Goal: Task Accomplishment & Management: Complete application form

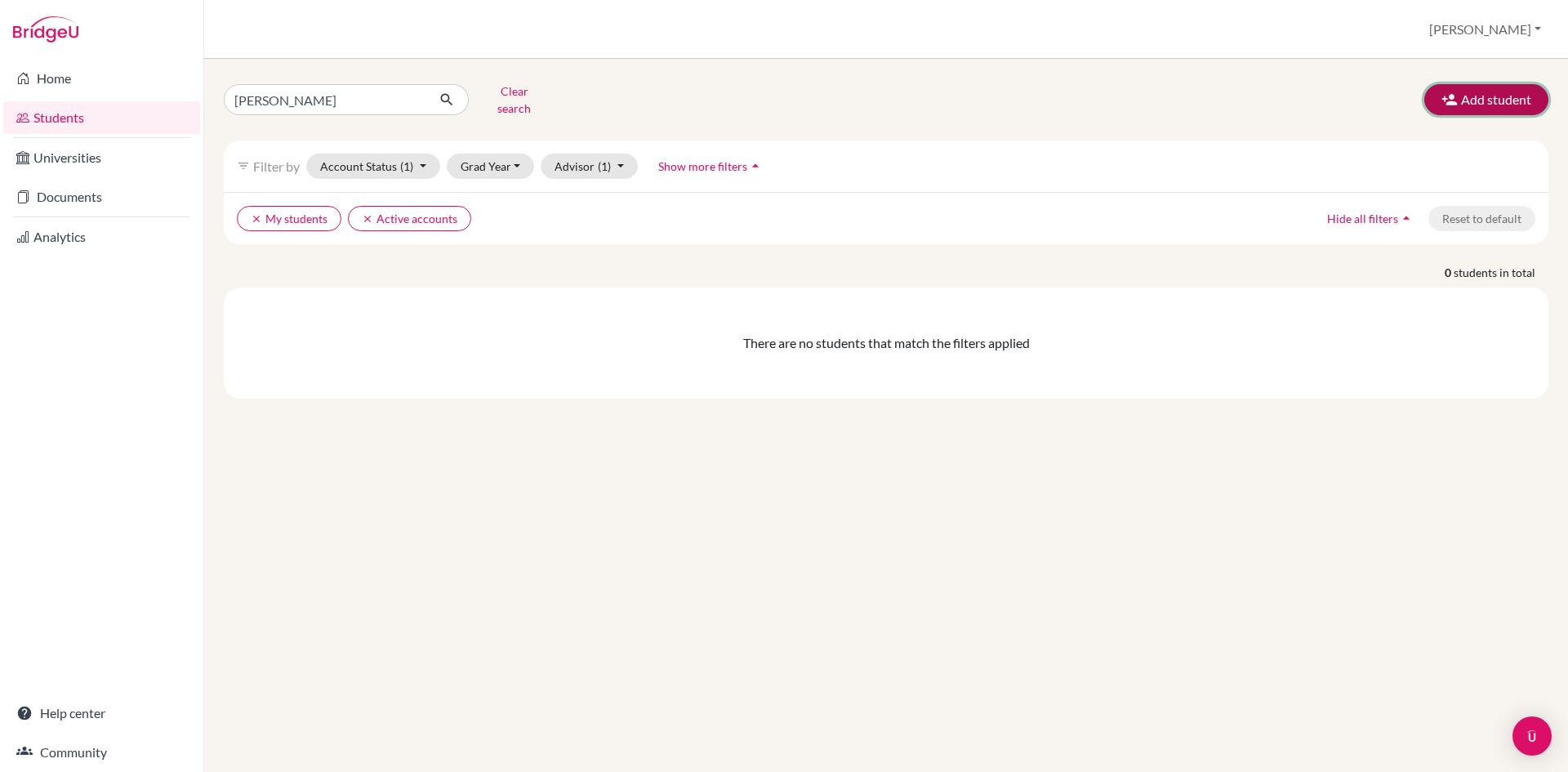
click at [1469, 92] on button "Add student" at bounding box center [1487, 99] width 124 height 31
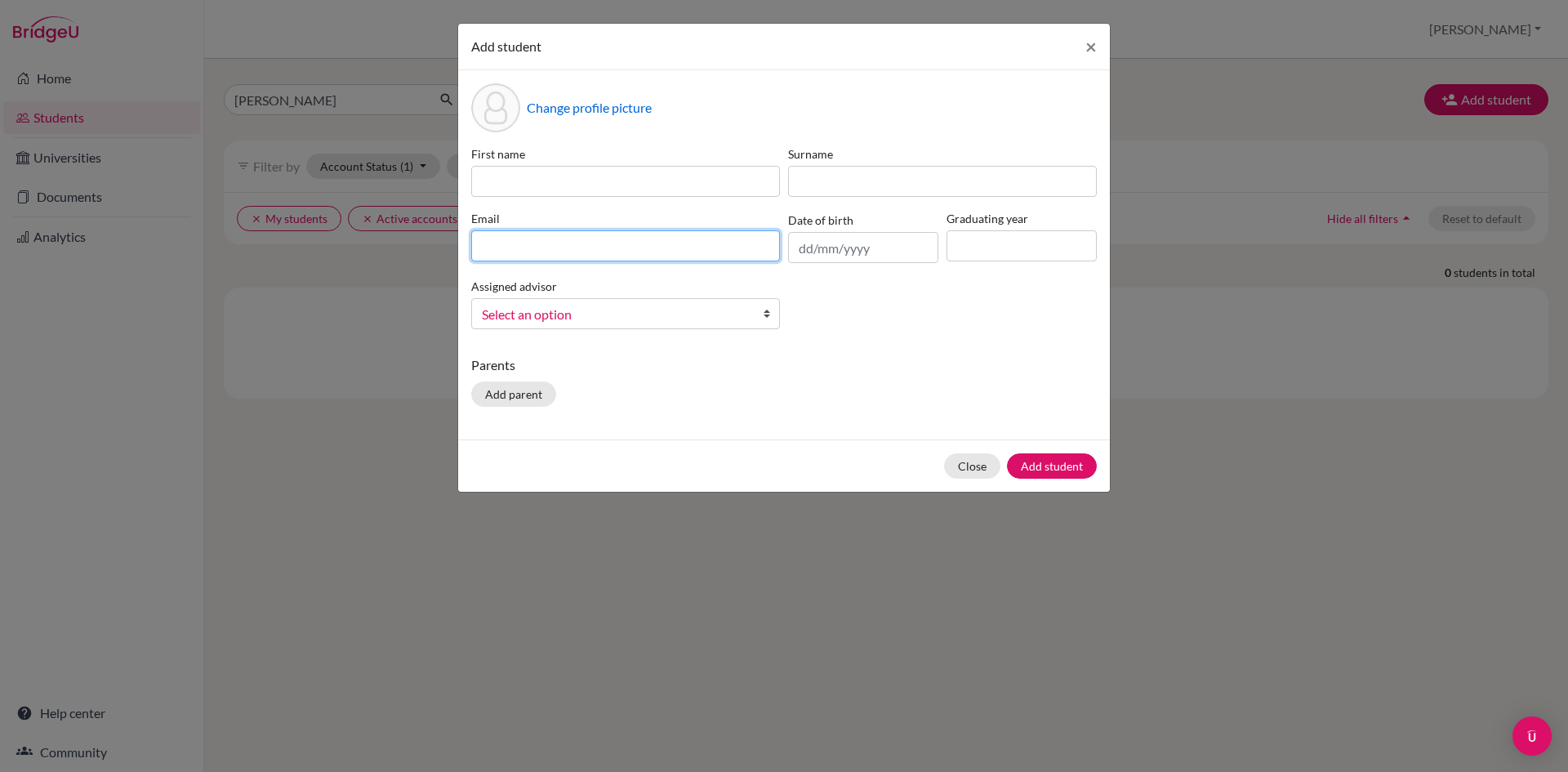
paste input "[EMAIL_ADDRESS][DOMAIN_NAME]"
type input "[EMAIL_ADDRESS][DOMAIN_NAME]"
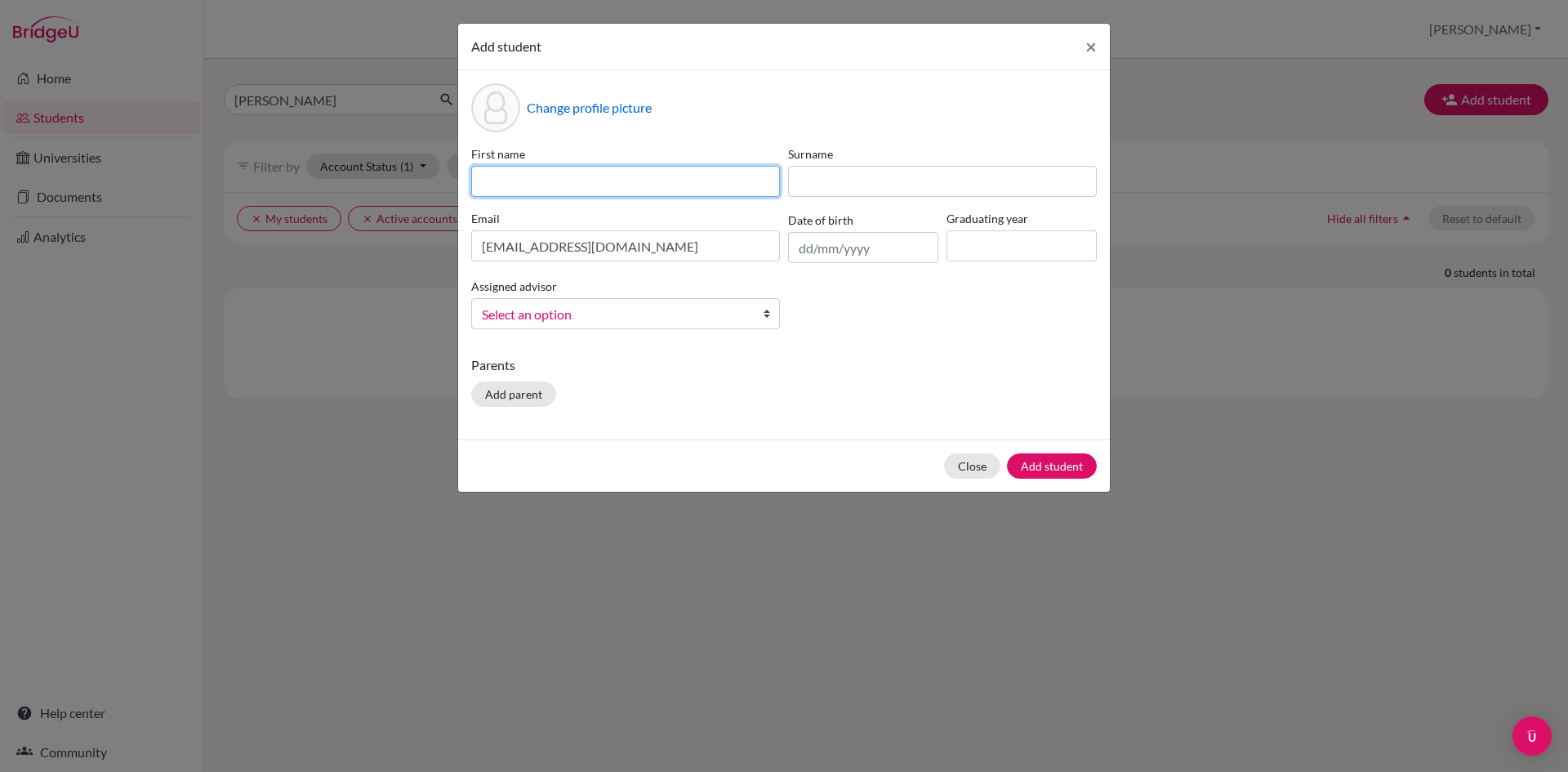
click at [616, 178] on input at bounding box center [626, 181] width 309 height 31
type input "Bhawanish"
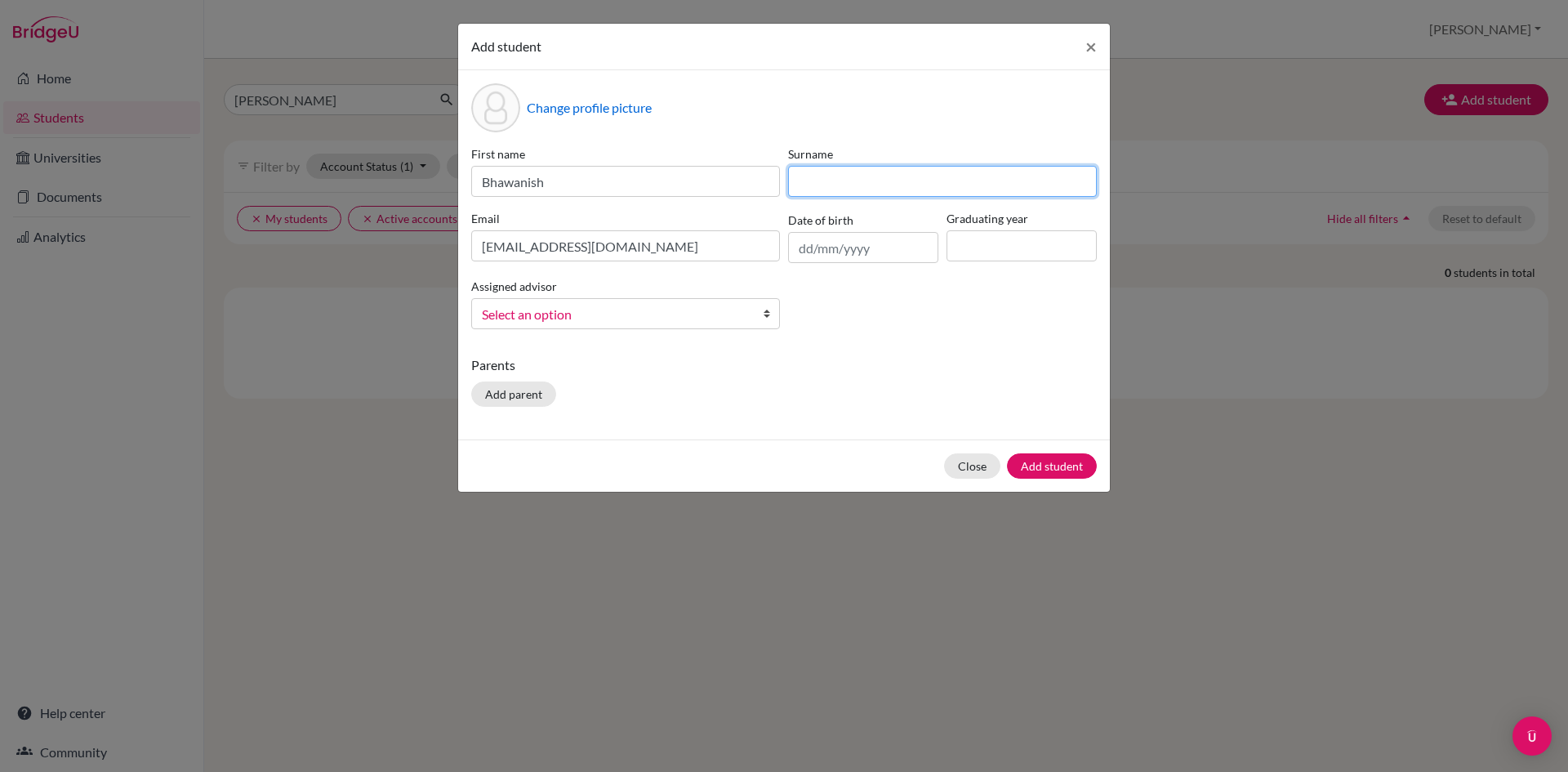
click at [838, 182] on input at bounding box center [942, 181] width 309 height 31
type input "[PERSON_NAME]"
click at [969, 465] on button "Close" at bounding box center [972, 466] width 56 height 25
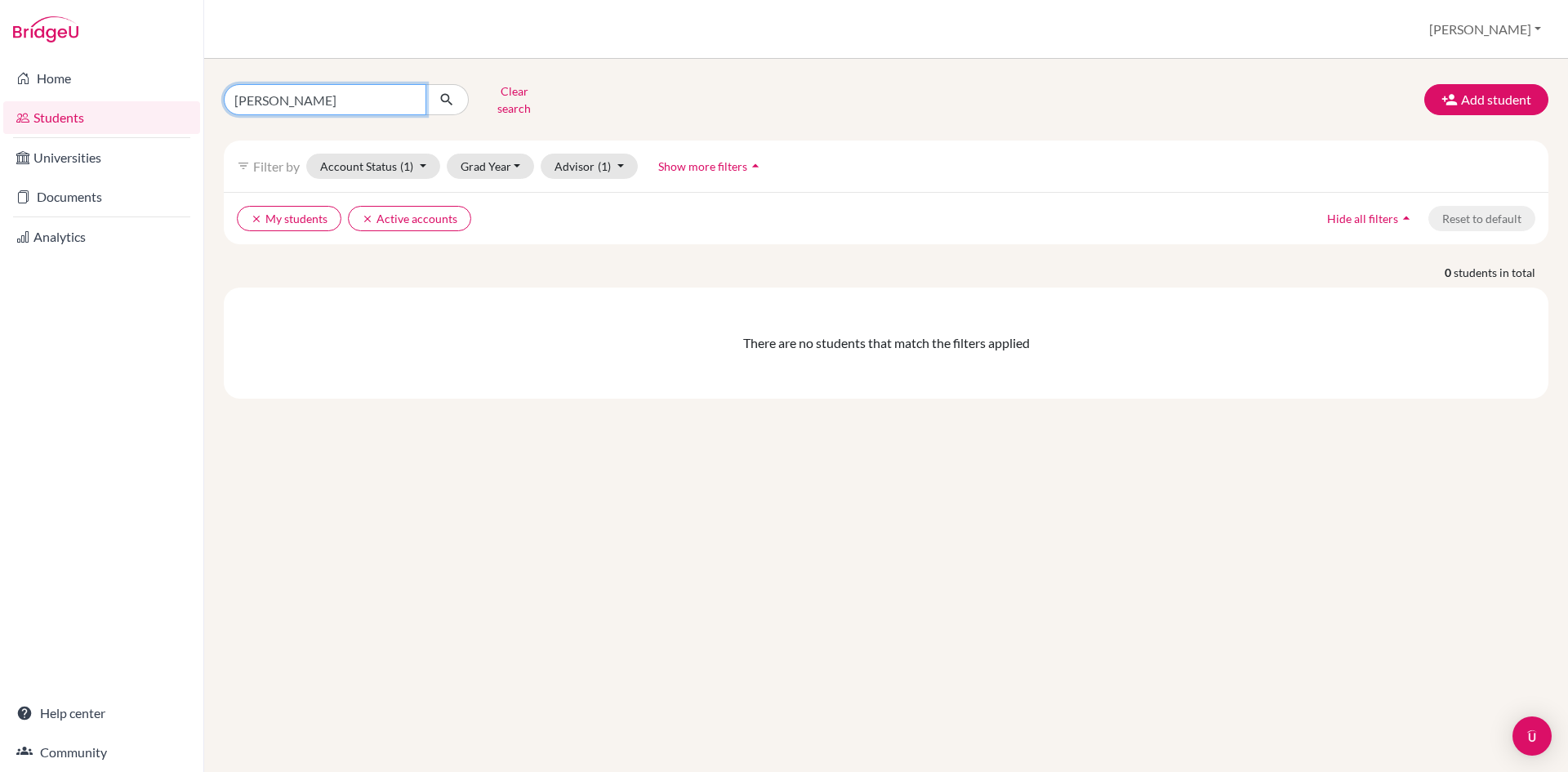
drag, startPoint x: 310, startPoint y: 97, endPoint x: 115, endPoint y: 99, distance: 195.0
click at [115, 99] on div "Home Students Universities Documents Analytics Help center Community Students o…" at bounding box center [784, 386] width 1568 height 772
click at [1505, 92] on button "Add student" at bounding box center [1487, 99] width 124 height 31
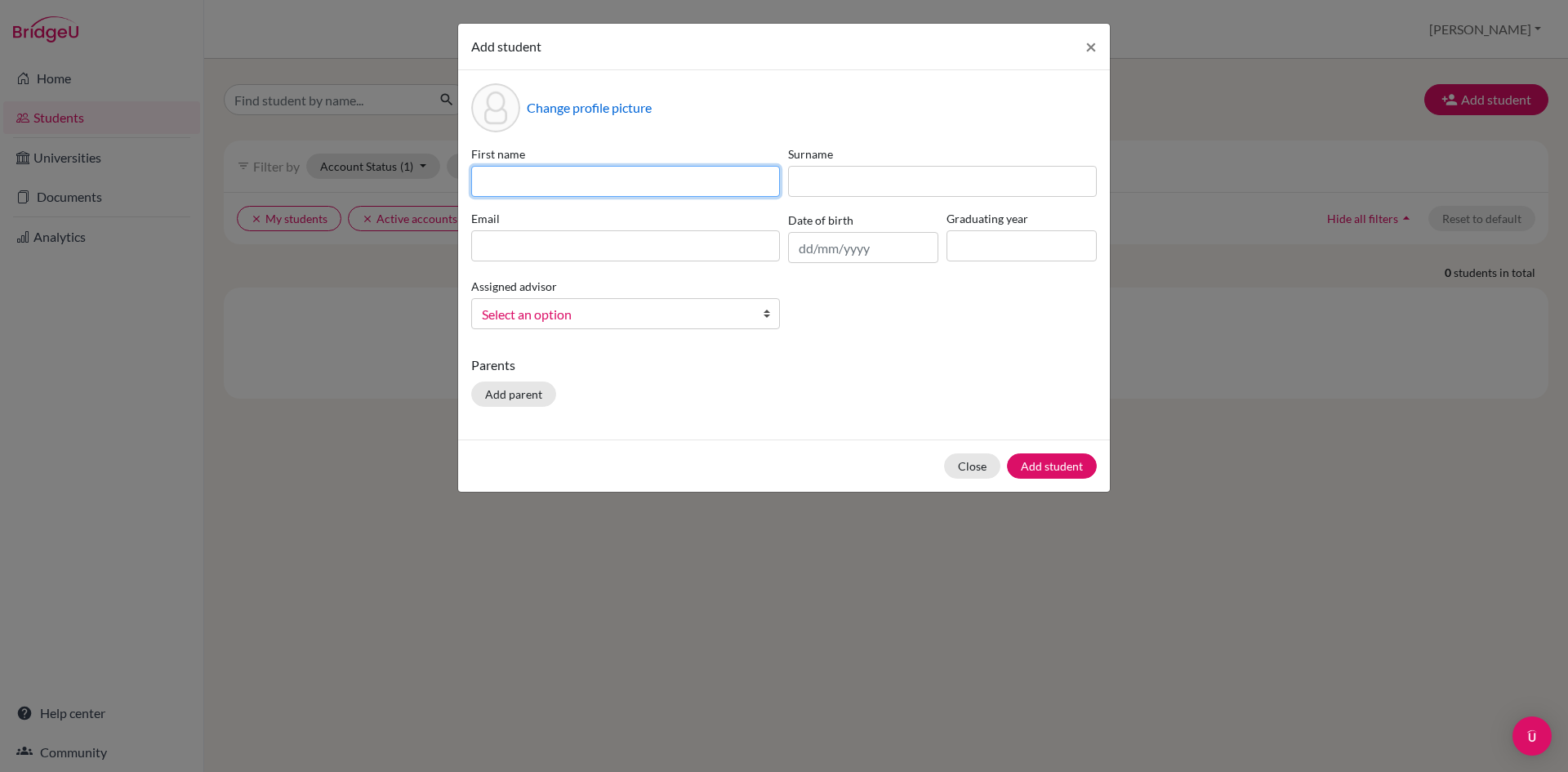
click at [637, 177] on input at bounding box center [626, 181] width 309 height 31
type input "Bhawanish"
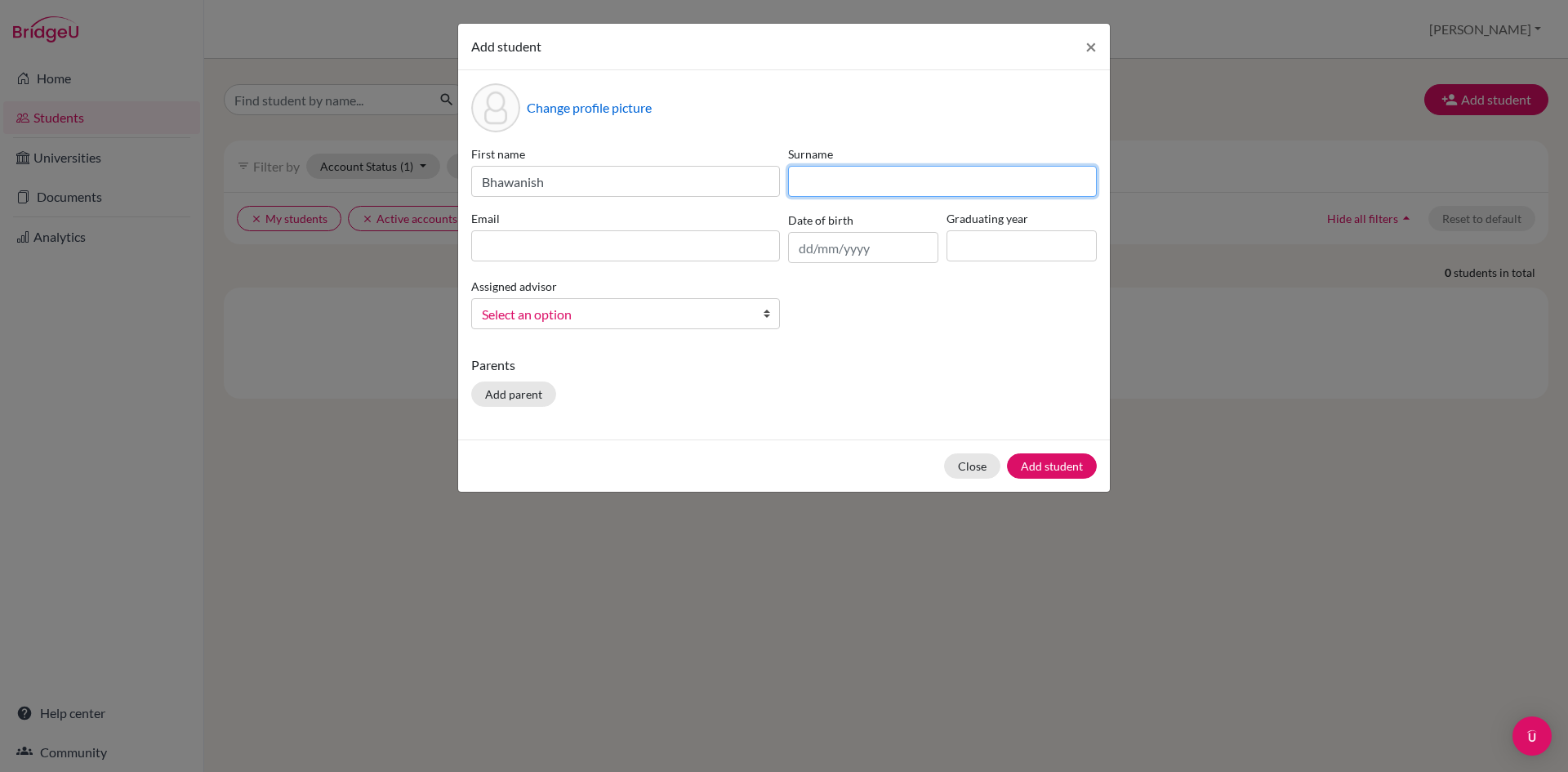
click at [948, 183] on input at bounding box center [942, 181] width 309 height 31
type input "[PERSON_NAME]"
paste input "[EMAIL_ADDRESS][DOMAIN_NAME]"
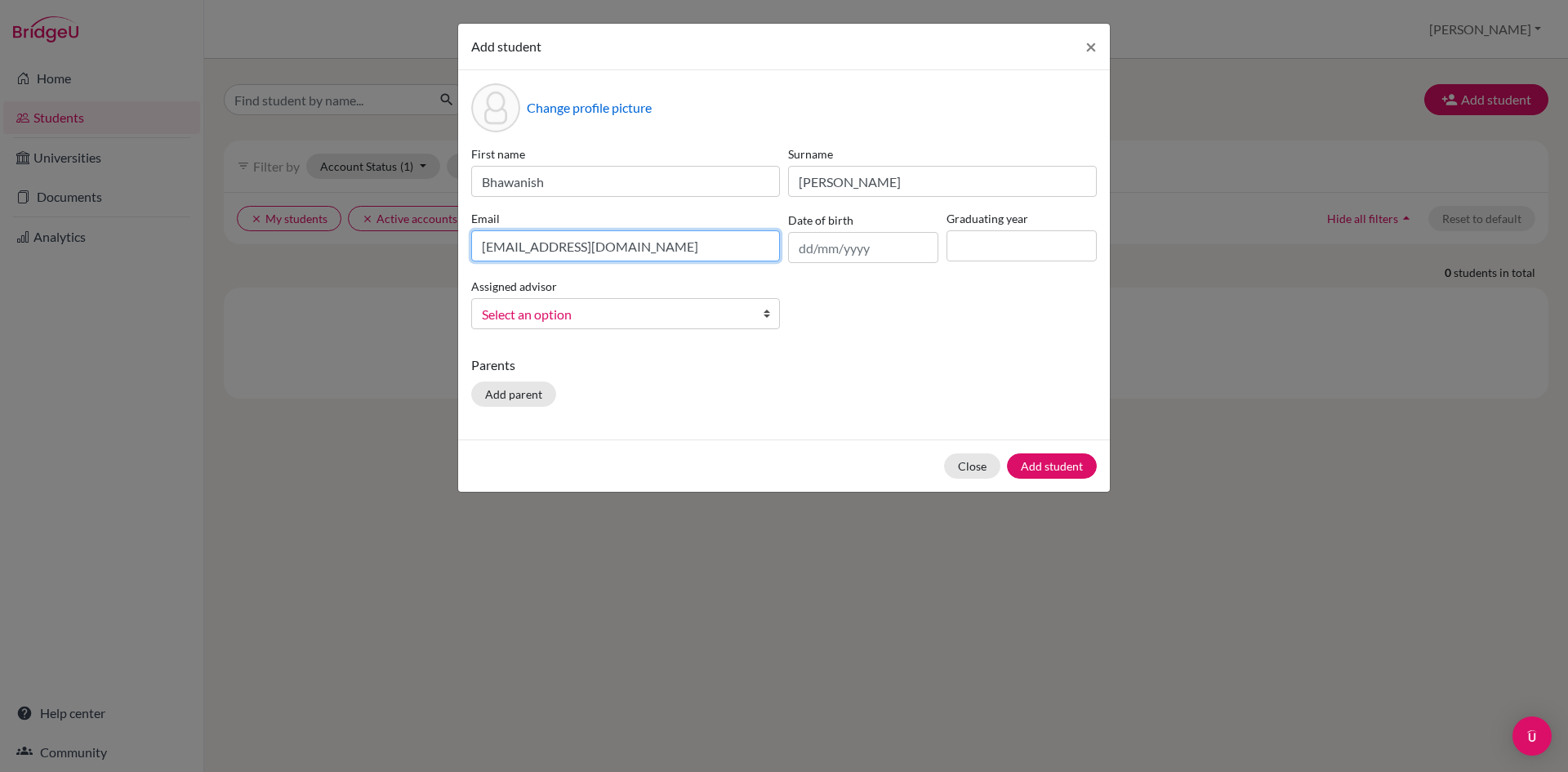
type input "[EMAIL_ADDRESS][DOMAIN_NAME]"
click at [801, 256] on input "text" at bounding box center [863, 247] width 150 height 31
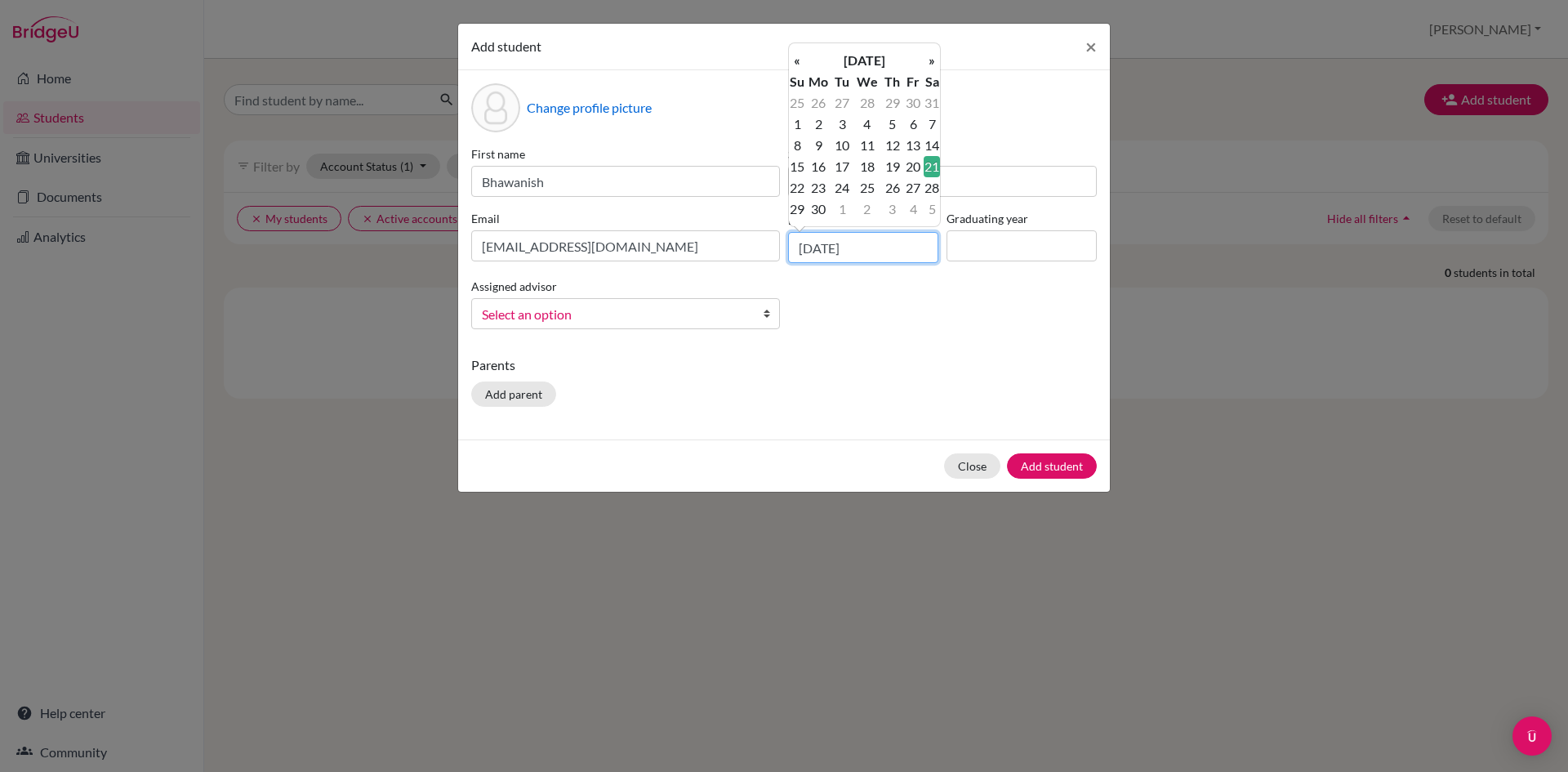
type input "[DATE]"
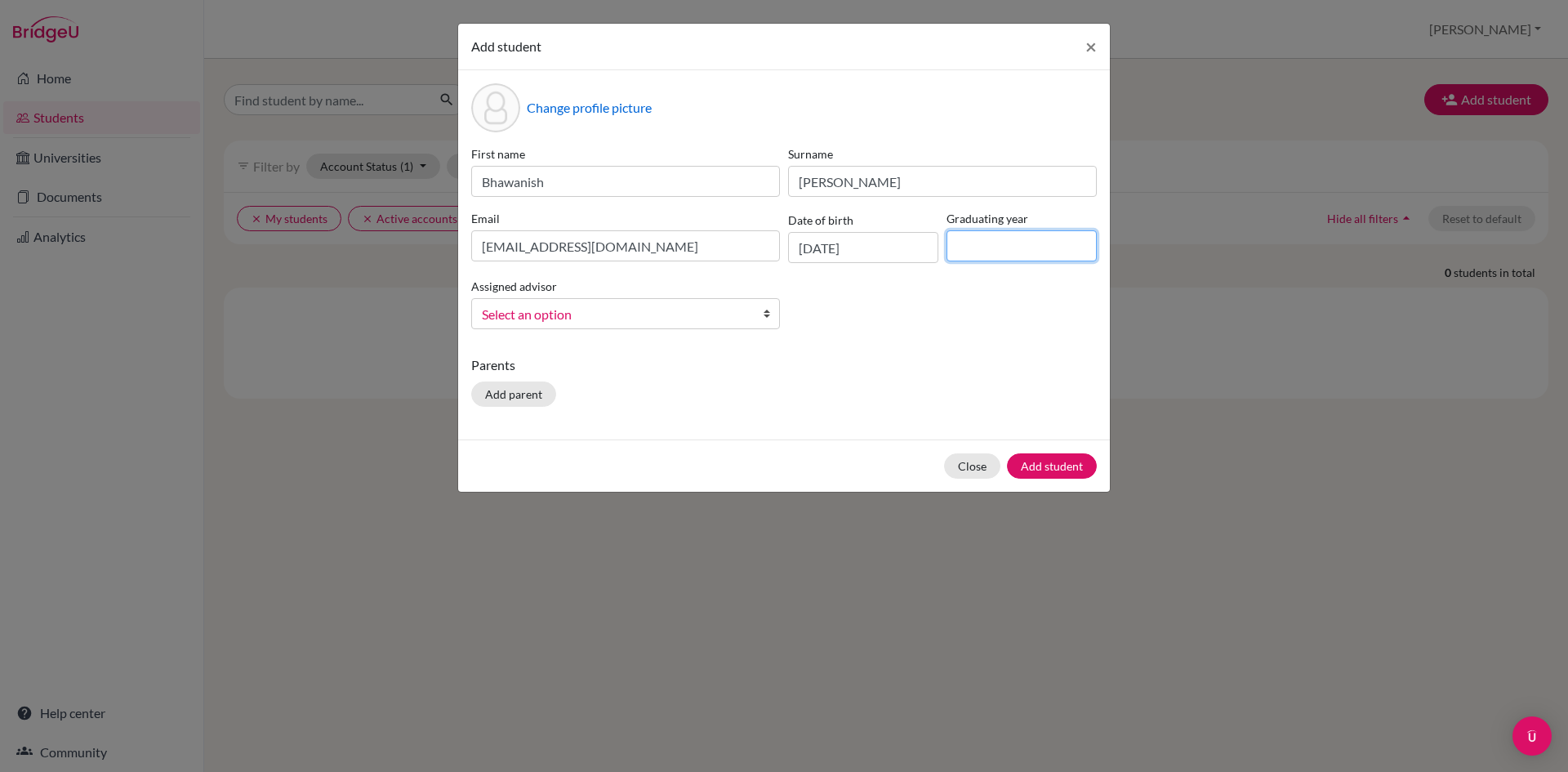
click at [969, 254] on input at bounding box center [1021, 245] width 150 height 31
type input "2026"
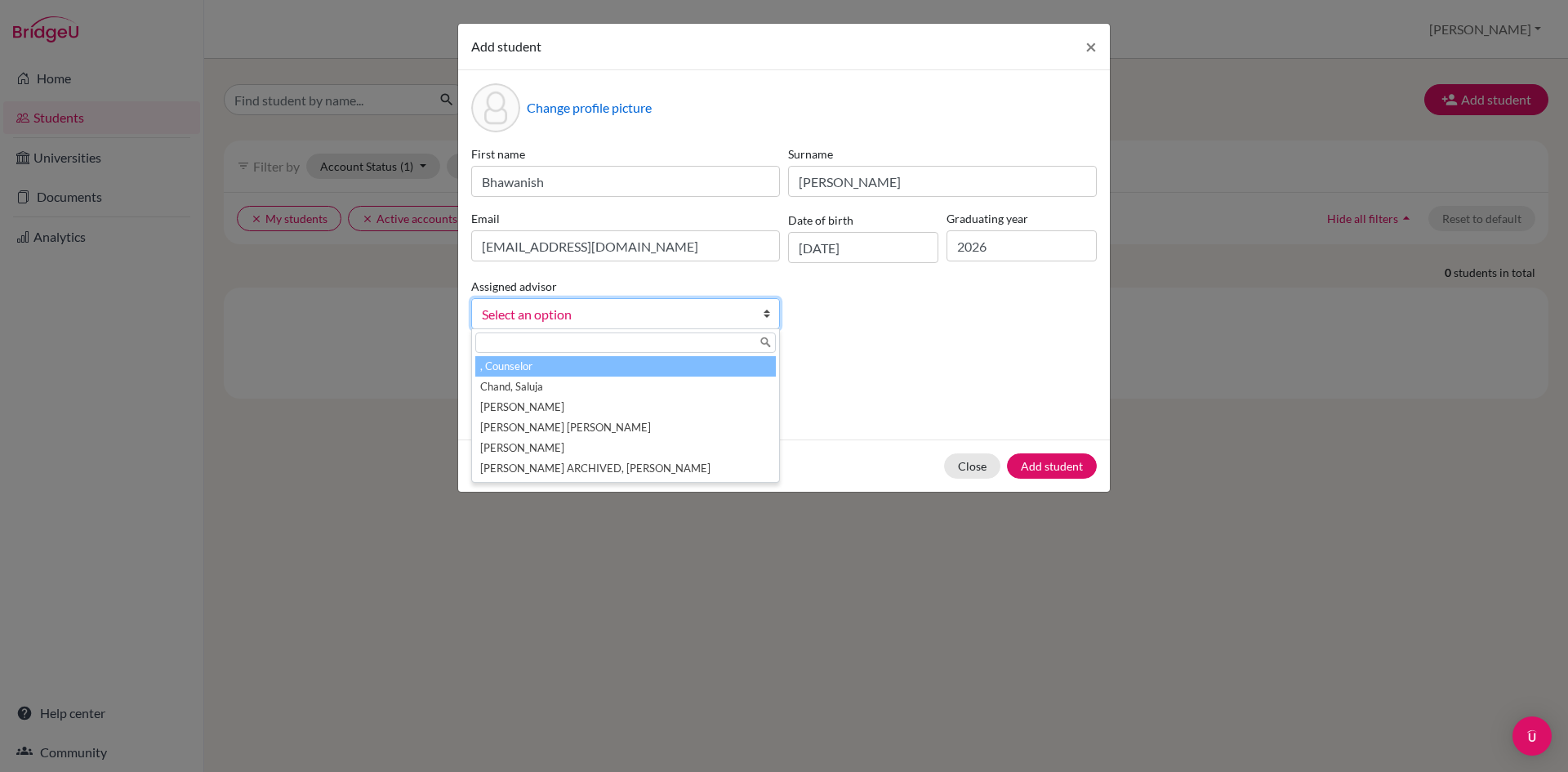
click at [547, 309] on span "Select an option" at bounding box center [615, 314] width 267 height 21
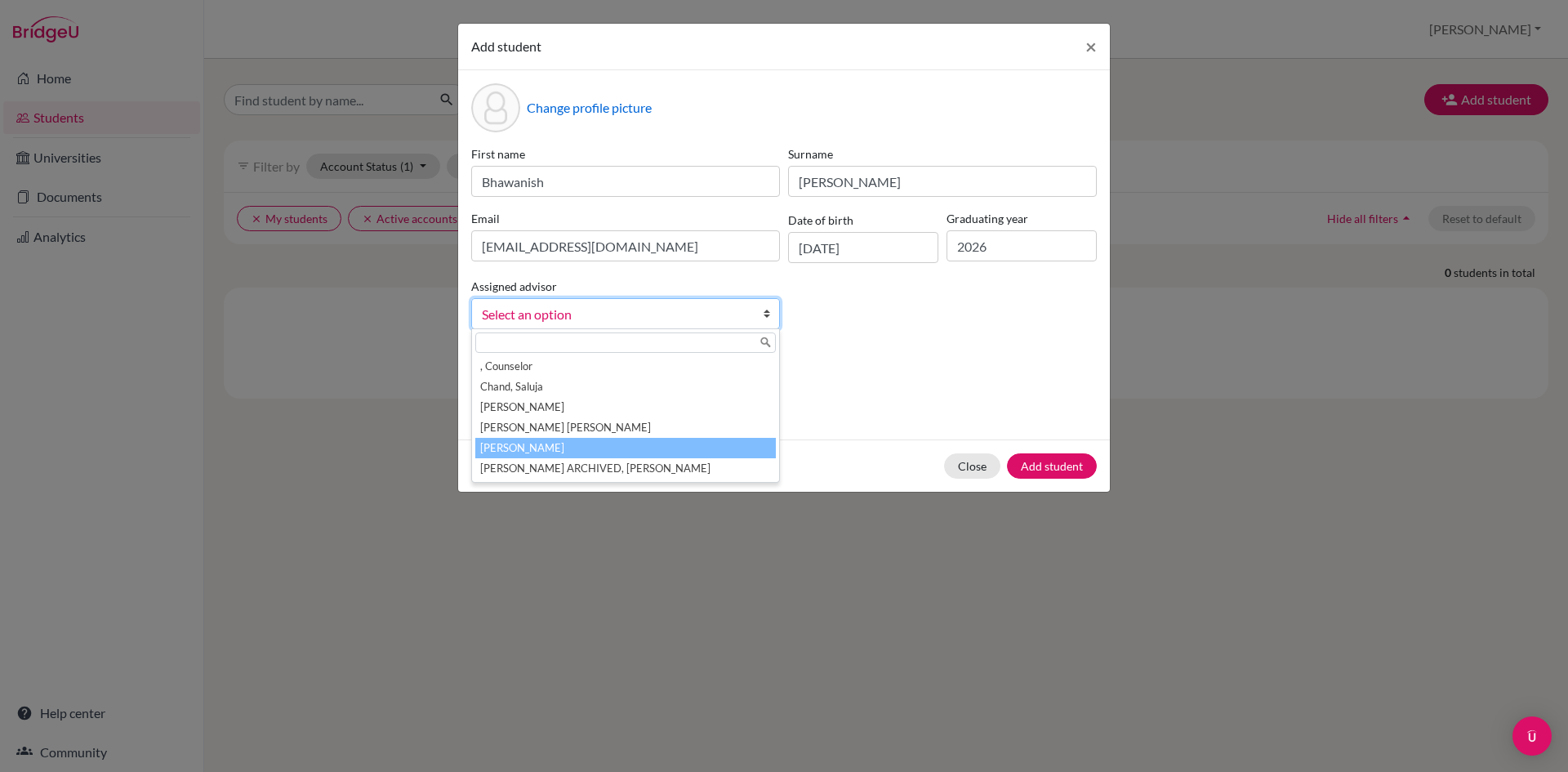
click at [508, 451] on li "[PERSON_NAME]" at bounding box center [626, 448] width 301 height 20
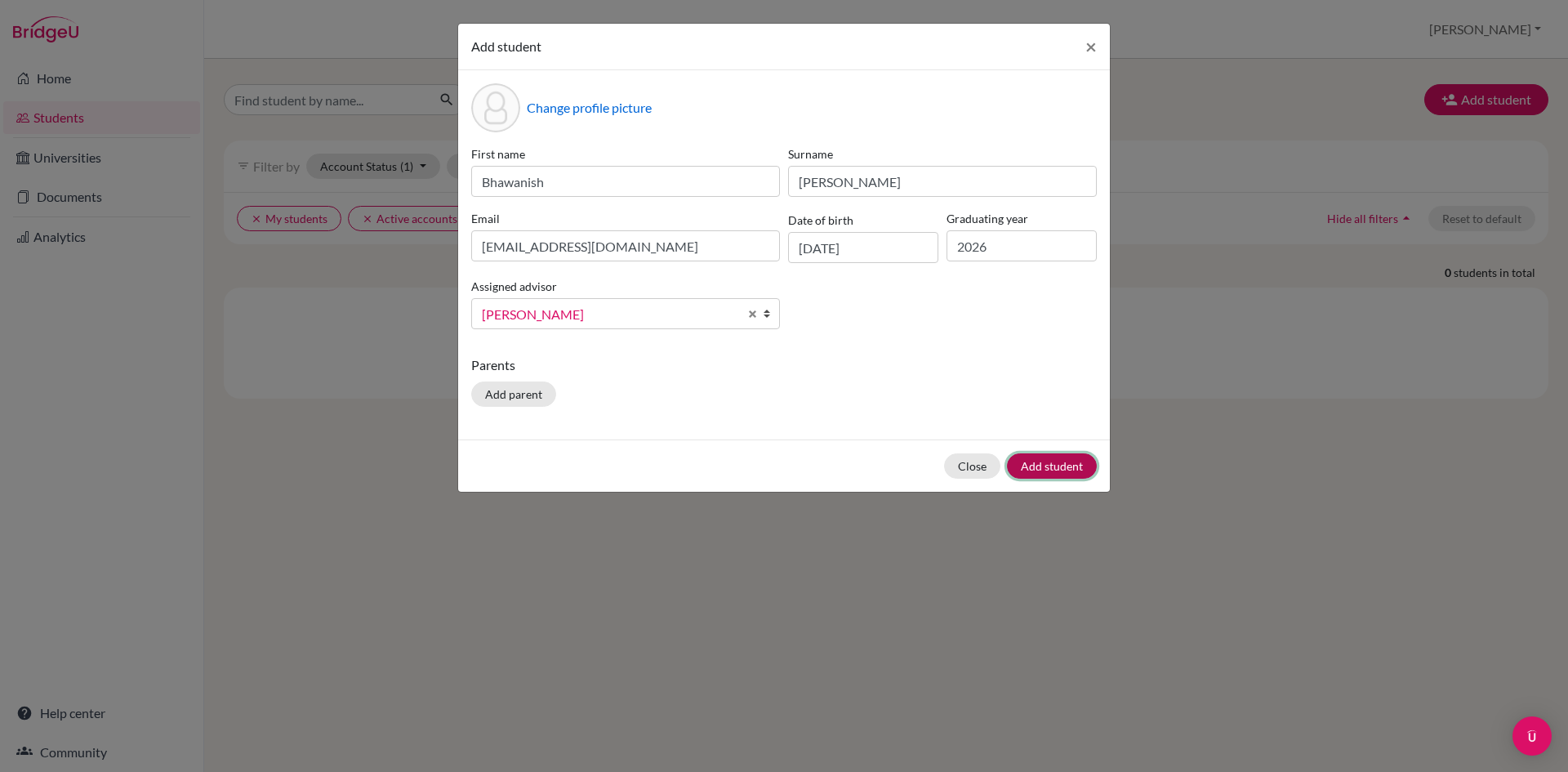
click at [1054, 468] on button "Add student" at bounding box center [1052, 466] width 90 height 25
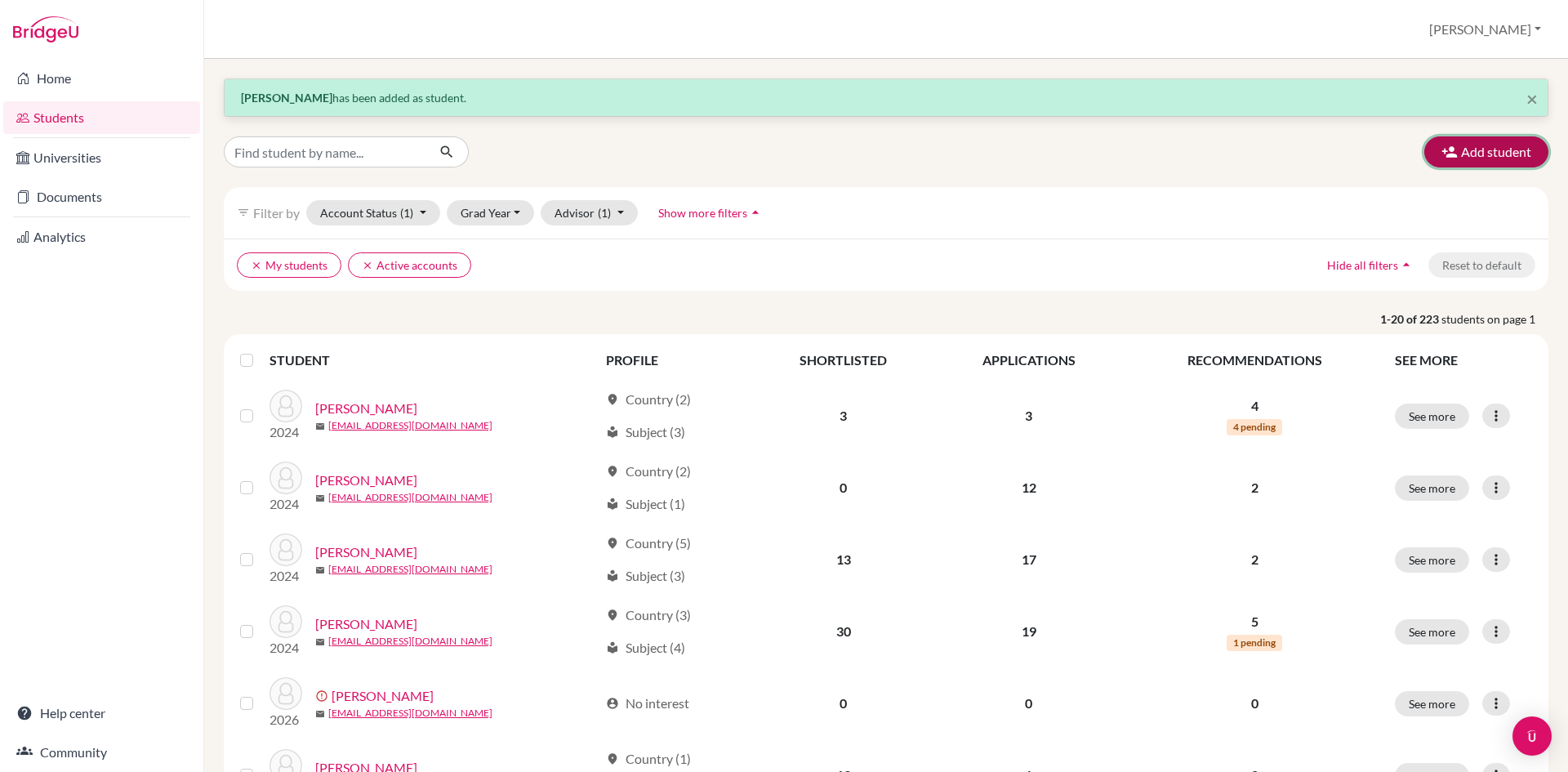
click at [1470, 153] on button "Add student" at bounding box center [1487, 152] width 124 height 31
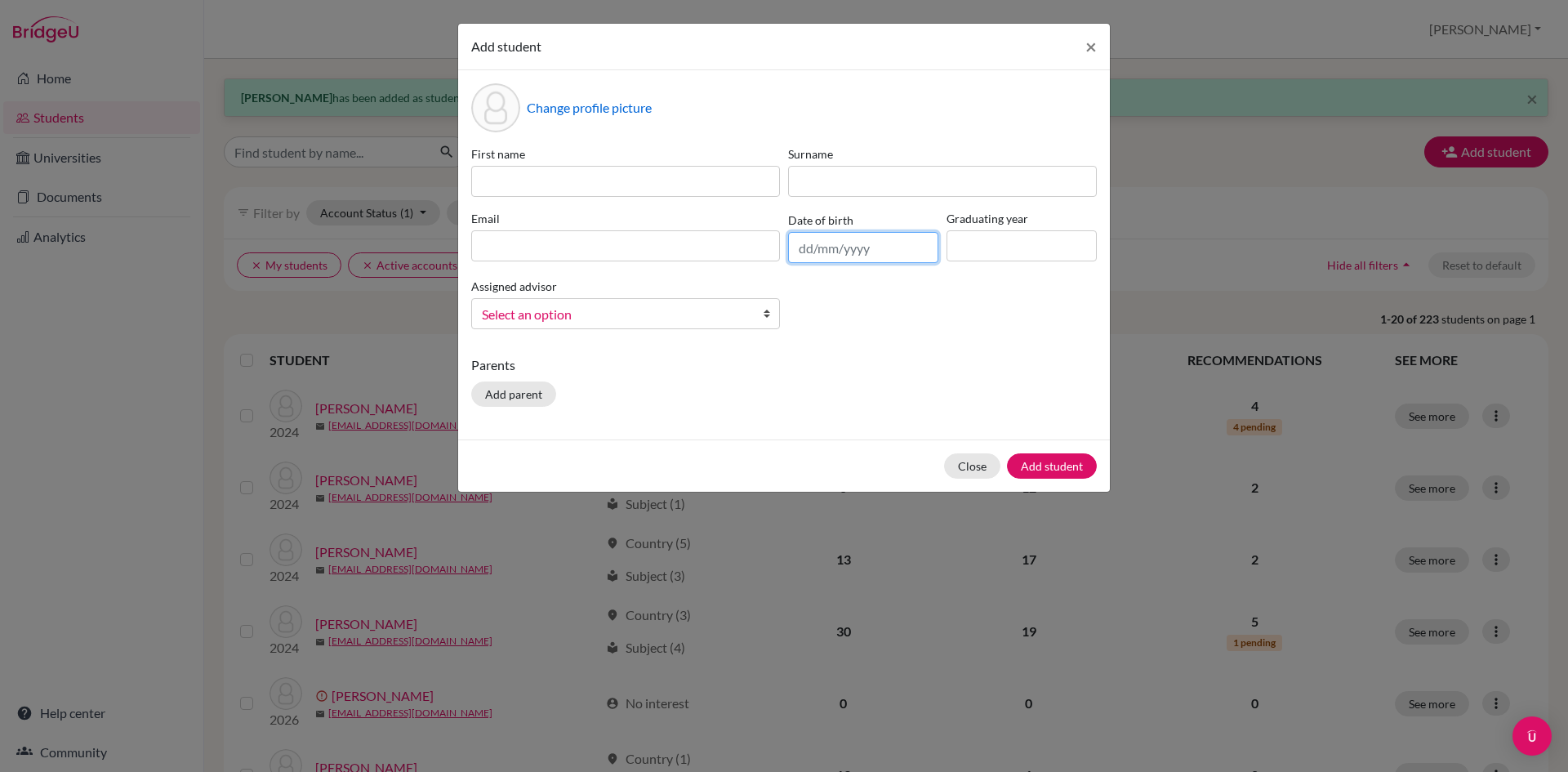
click at [809, 252] on input "text" at bounding box center [863, 247] width 150 height 31
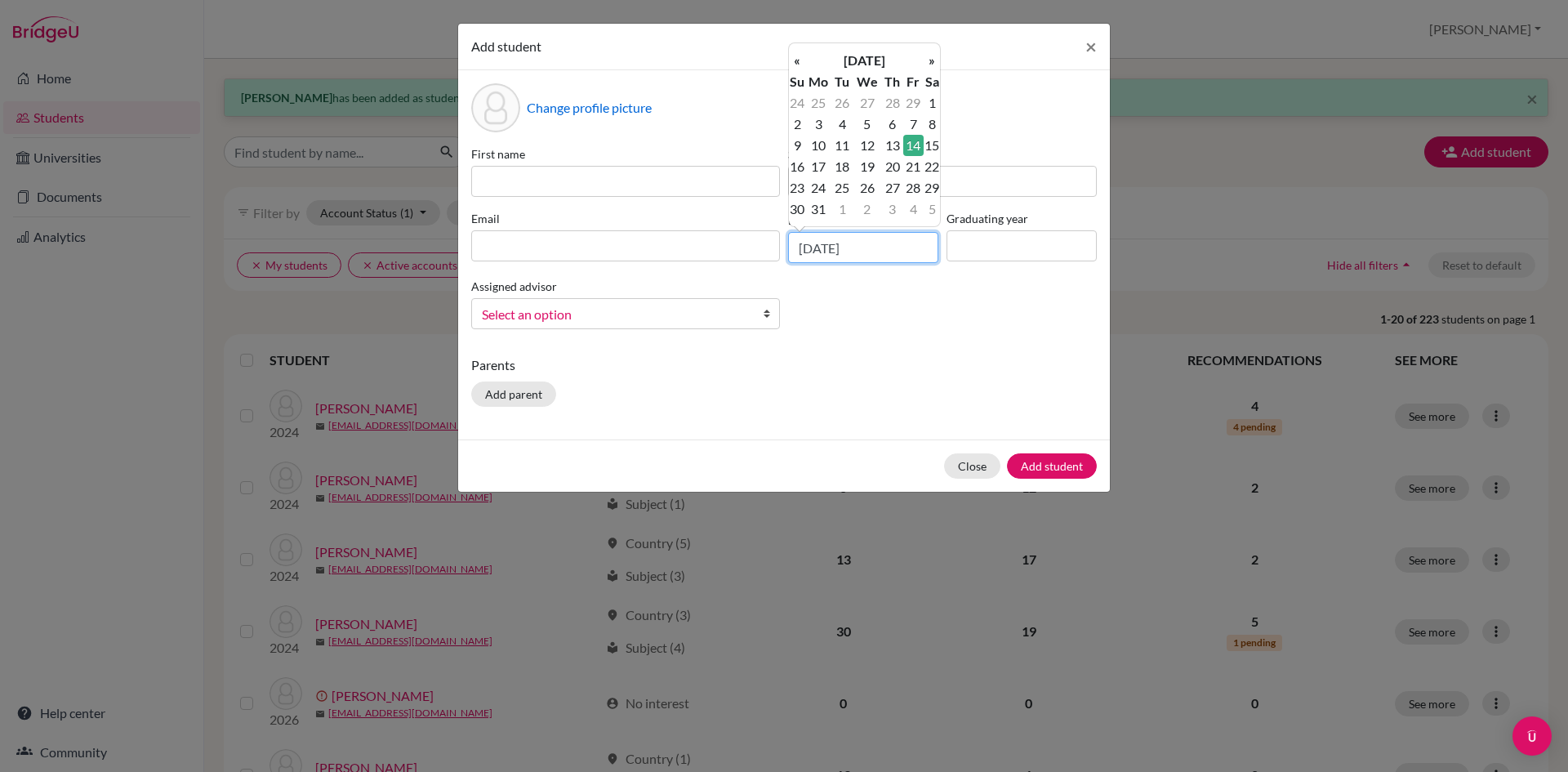
type input "[DATE]"
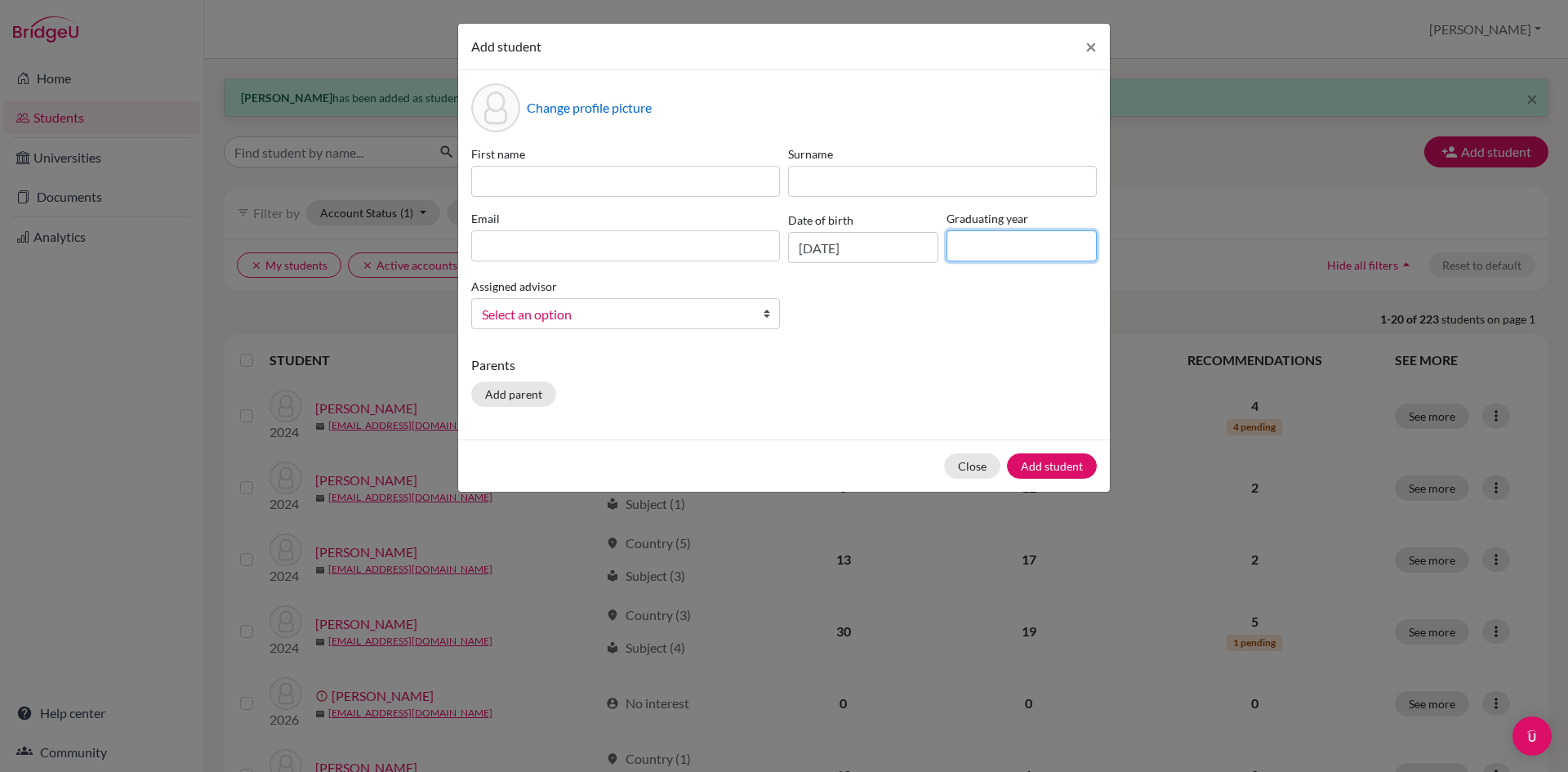
click at [1040, 242] on input at bounding box center [1021, 245] width 150 height 31
type input "2025"
click at [598, 316] on span "Select an option" at bounding box center [615, 314] width 267 height 21
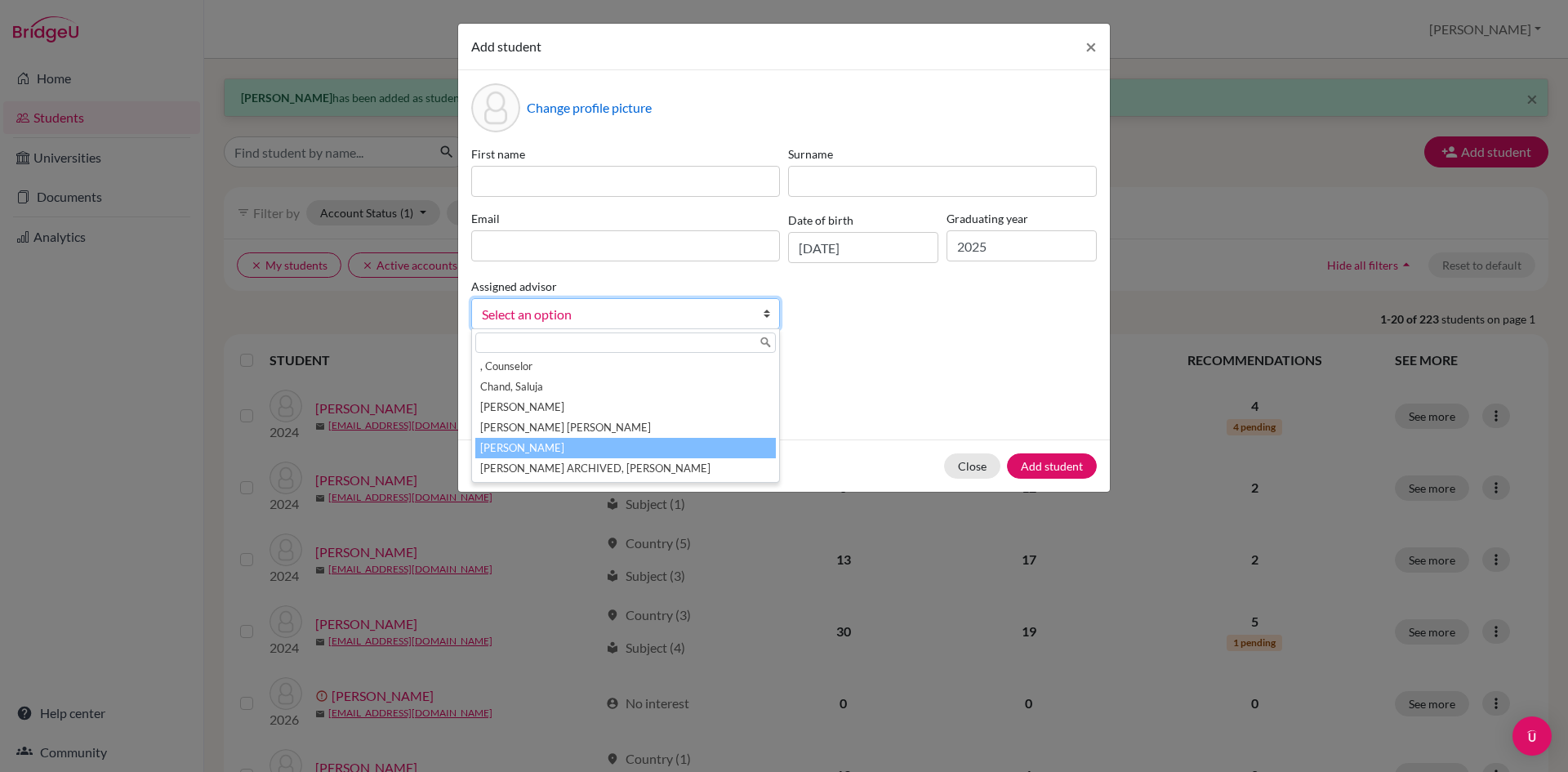
click at [525, 452] on li "[PERSON_NAME]" at bounding box center [626, 448] width 301 height 20
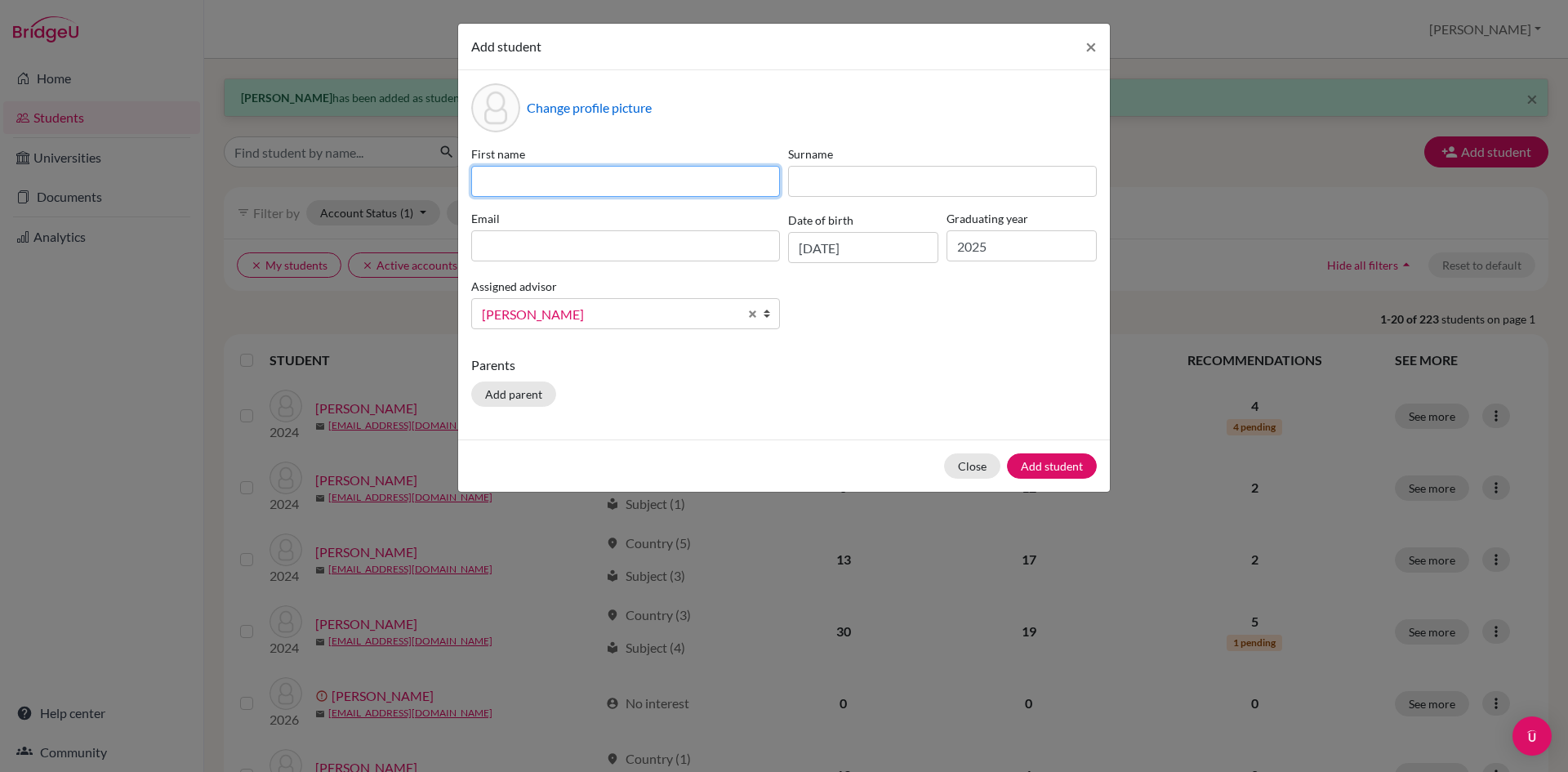
click at [542, 174] on input at bounding box center [626, 181] width 309 height 31
type input "[PERSON_NAME]"
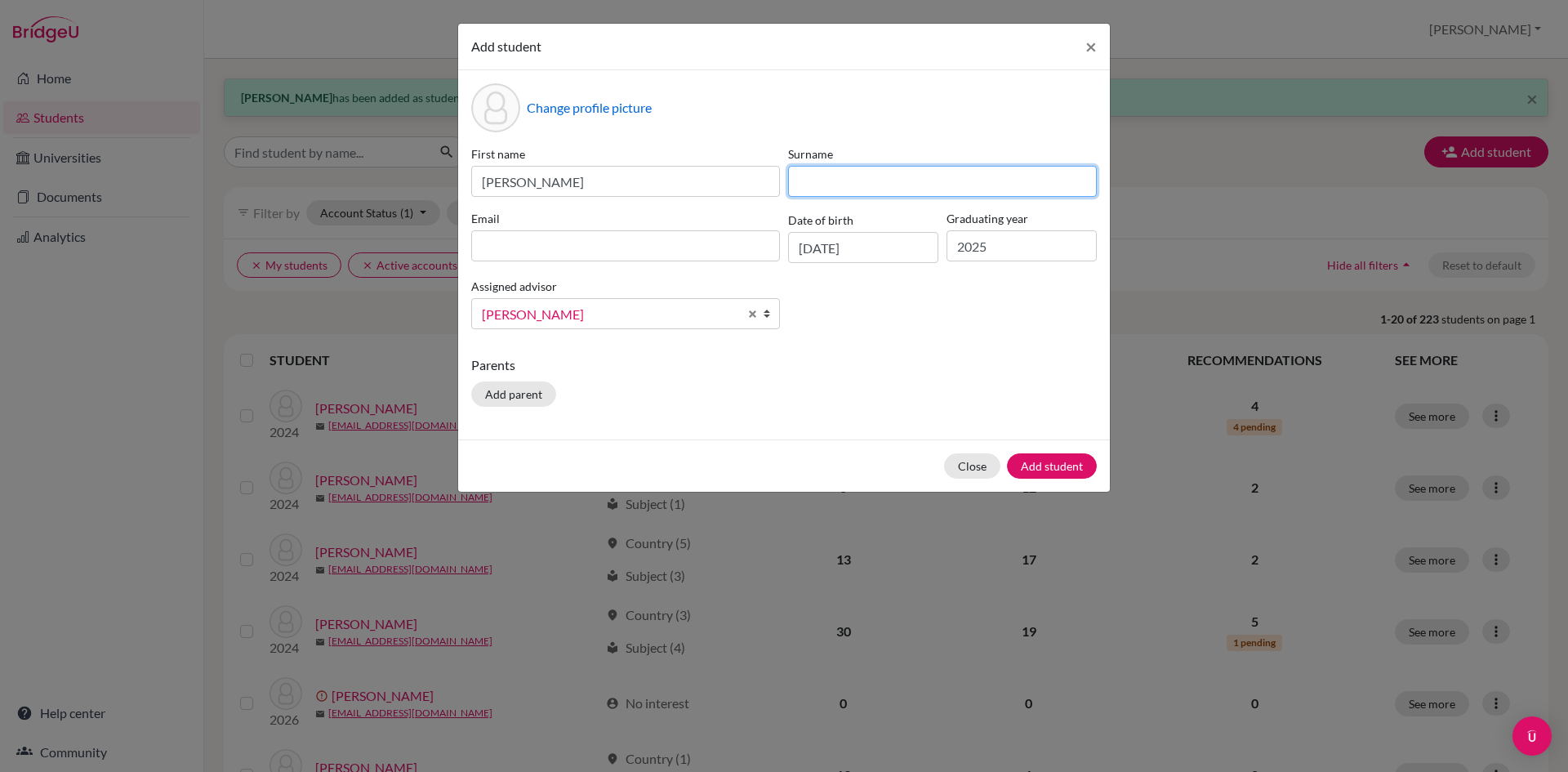
click at [873, 188] on input at bounding box center [942, 181] width 309 height 31
type input "[PERSON_NAME]"
paste input "[EMAIL_ADDRESS][DOMAIN_NAME]"
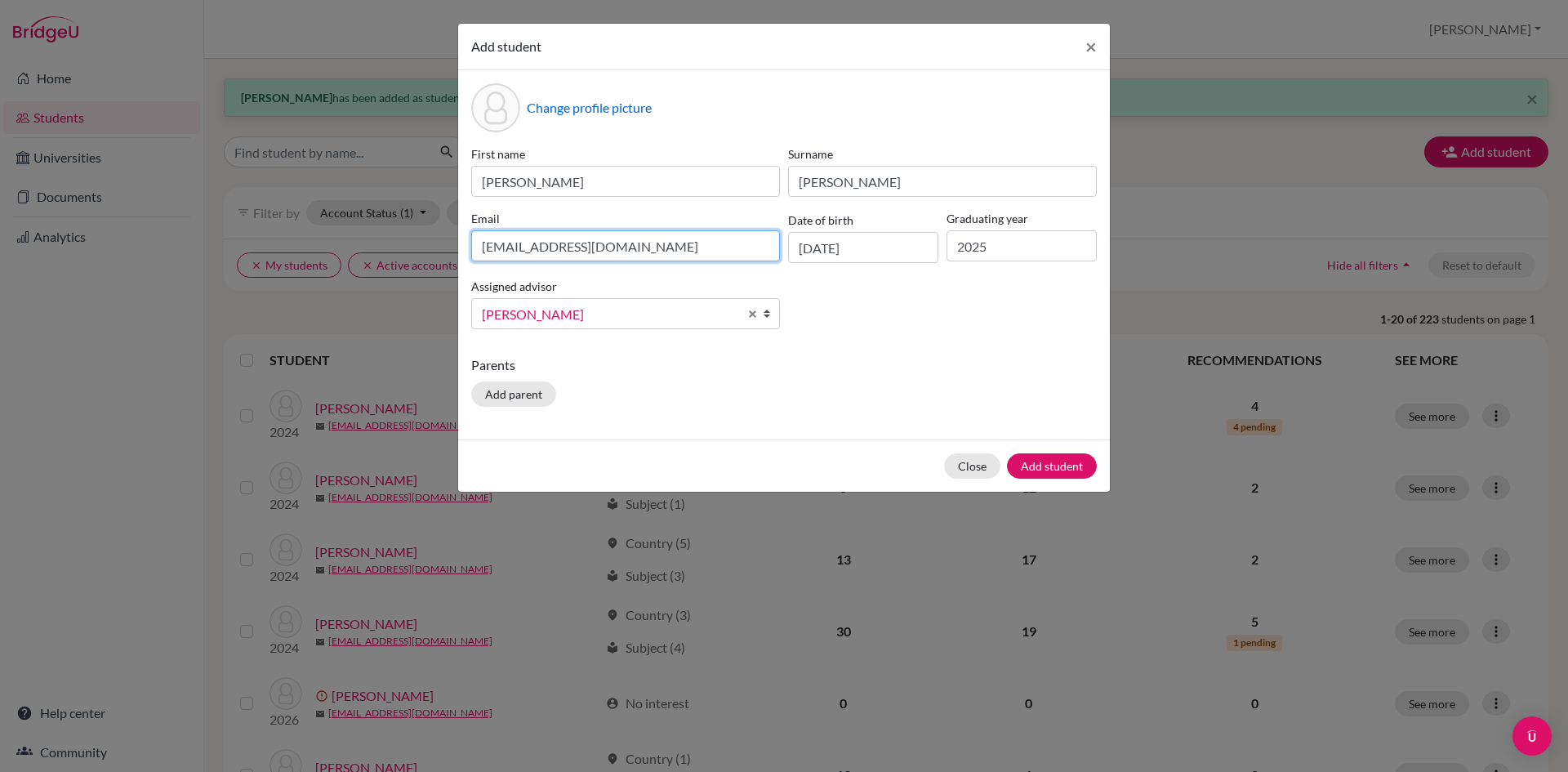
type input "[EMAIL_ADDRESS][DOMAIN_NAME]"
click at [1045, 471] on button "Add student" at bounding box center [1052, 466] width 90 height 25
